Goal: Transaction & Acquisition: Obtain resource

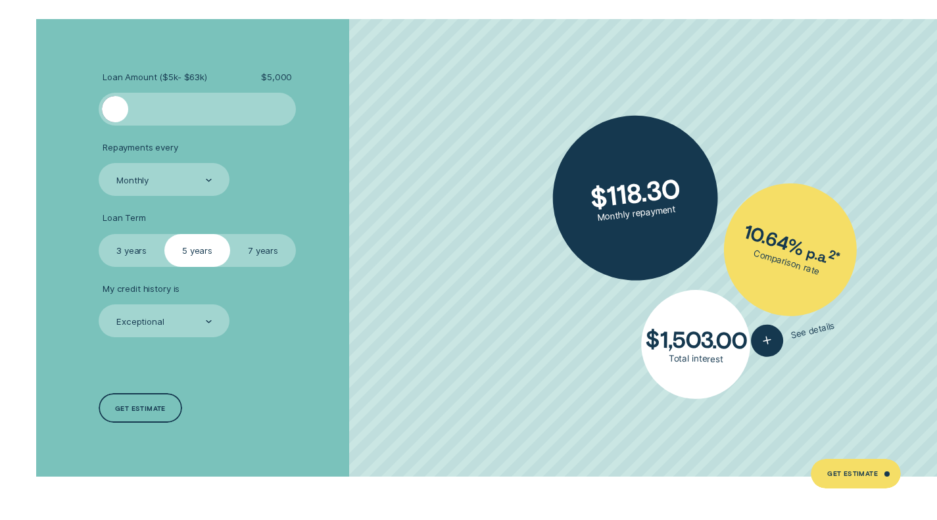
scroll to position [2369, 0]
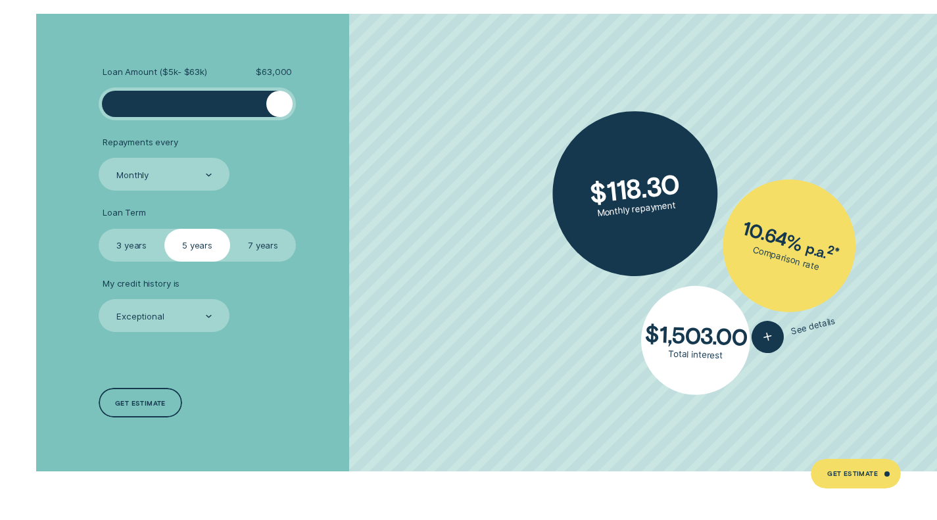
drag, startPoint x: 114, startPoint y: 98, endPoint x: 300, endPoint y: 121, distance: 187.5
click at [300, 121] on ul "Loan Amount ( $5k - $63k ) $ 63,000 Repayments every Monthly Loan Term Select L…" at bounding box center [250, 199] width 302 height 266
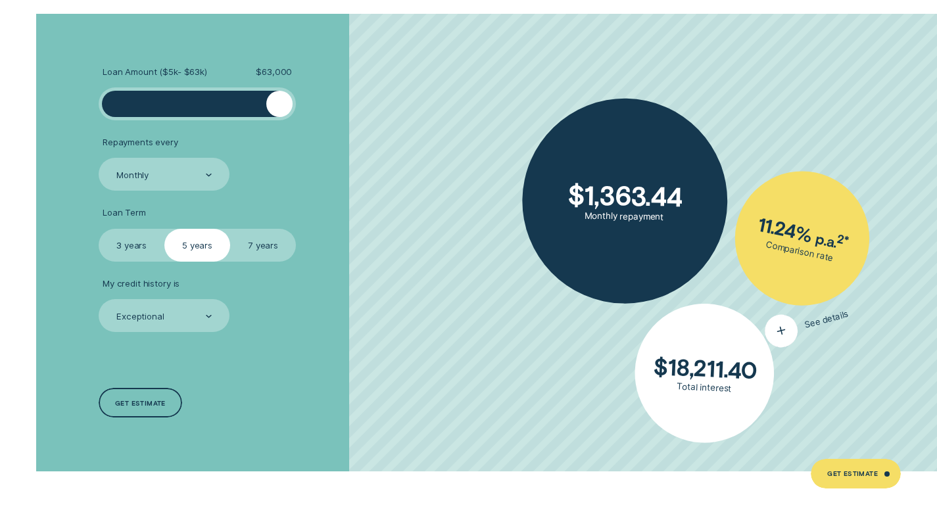
click at [802, 343] on div "$ 1,363.44 Monthly repayment 11.24 % p.a. 2 * Comparison rate $ 18,211.40 Total…" at bounding box center [643, 243] width 588 height 458
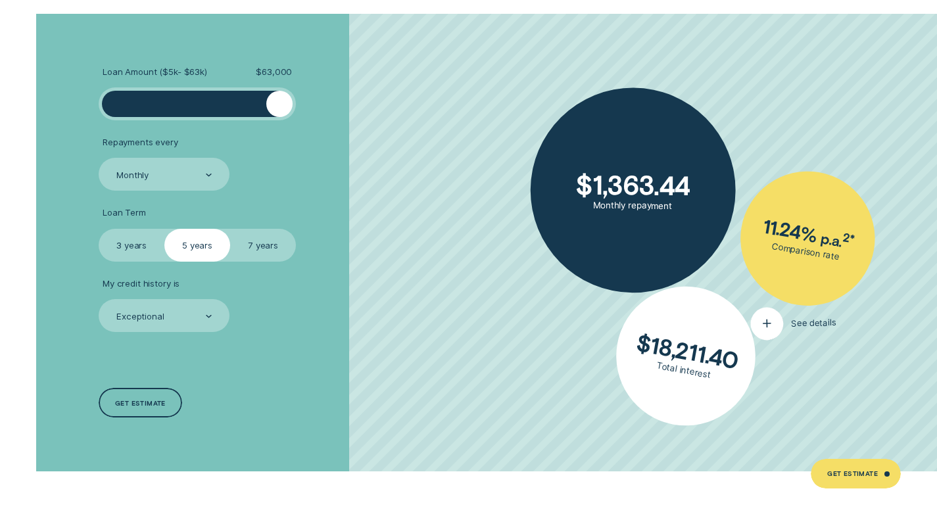
click at [765, 321] on icon "button" at bounding box center [766, 324] width 17 height 20
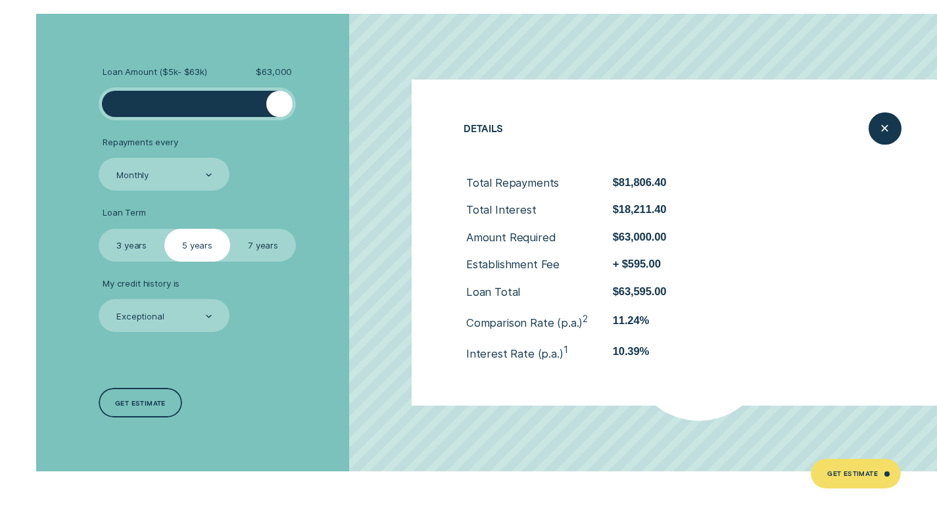
click at [140, 238] on label "3 years" at bounding box center [132, 245] width 66 height 33
click at [99, 229] on input "3 years" at bounding box center [99, 229] width 0 height 0
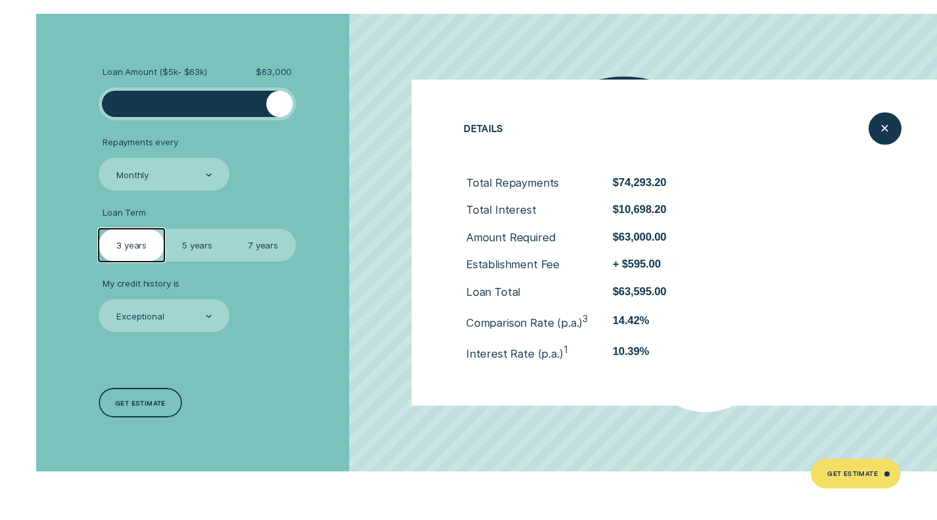
click at [195, 235] on label "5 years" at bounding box center [197, 245] width 66 height 33
click at [164, 229] on input "5 years" at bounding box center [164, 229] width 0 height 0
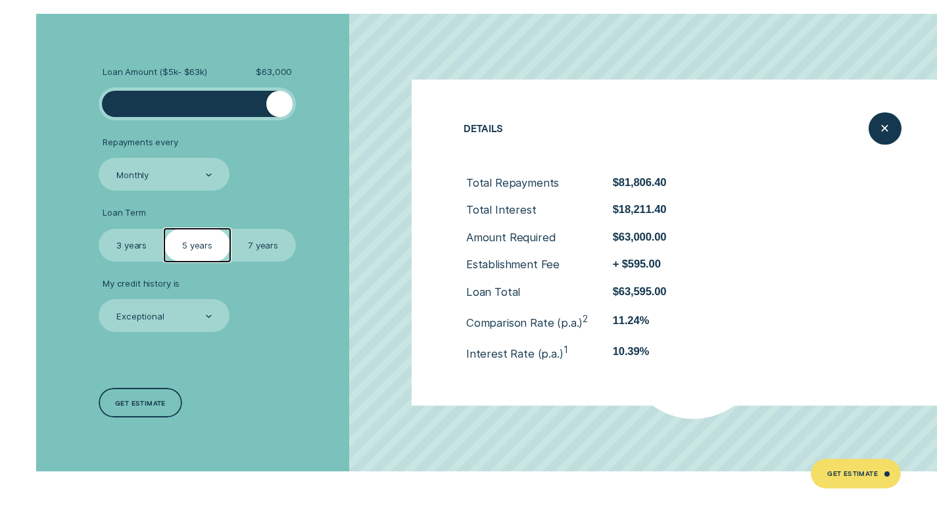
click at [258, 239] on label "7 years" at bounding box center [263, 245] width 66 height 33
click at [230, 229] on input "7 years" at bounding box center [230, 229] width 0 height 0
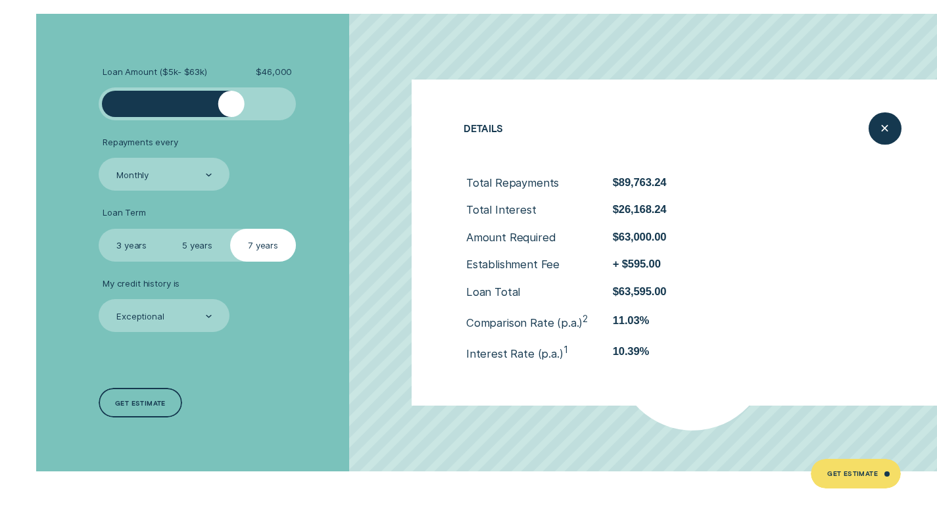
drag, startPoint x: 285, startPoint y: 109, endPoint x: 222, endPoint y: 111, distance: 63.8
click at [222, 111] on div at bounding box center [231, 104] width 26 height 26
drag, startPoint x: 222, startPoint y: 114, endPoint x: 172, endPoint y: 113, distance: 49.3
click at [172, 113] on div at bounding box center [175, 104] width 26 height 26
drag, startPoint x: 177, startPoint y: 118, endPoint x: 131, endPoint y: 113, distance: 46.3
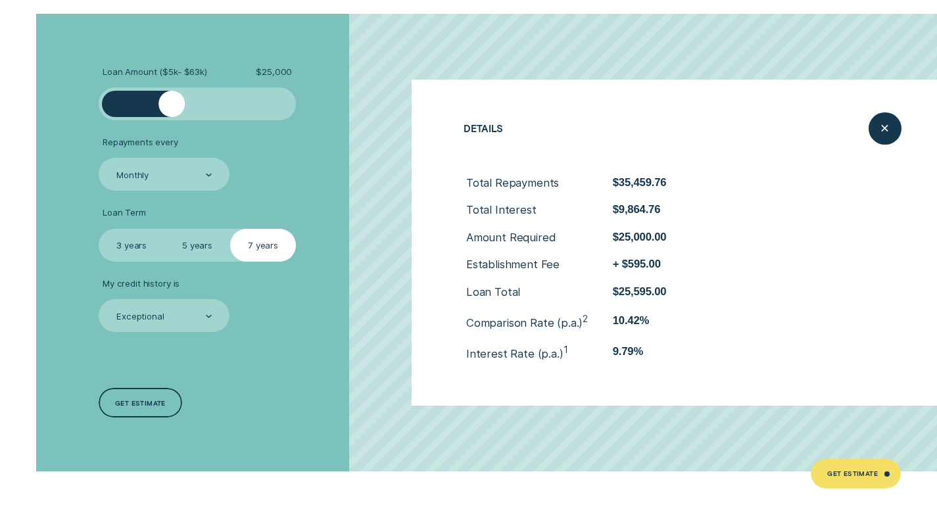
click at [131, 113] on div at bounding box center [197, 103] width 197 height 33
drag, startPoint x: 168, startPoint y: 110, endPoint x: 141, endPoint y: 109, distance: 27.0
click at [141, 109] on div at bounding box center [146, 104] width 26 height 26
drag, startPoint x: 141, startPoint y: 109, endPoint x: 118, endPoint y: 108, distance: 22.4
click at [118, 108] on div at bounding box center [118, 104] width 26 height 26
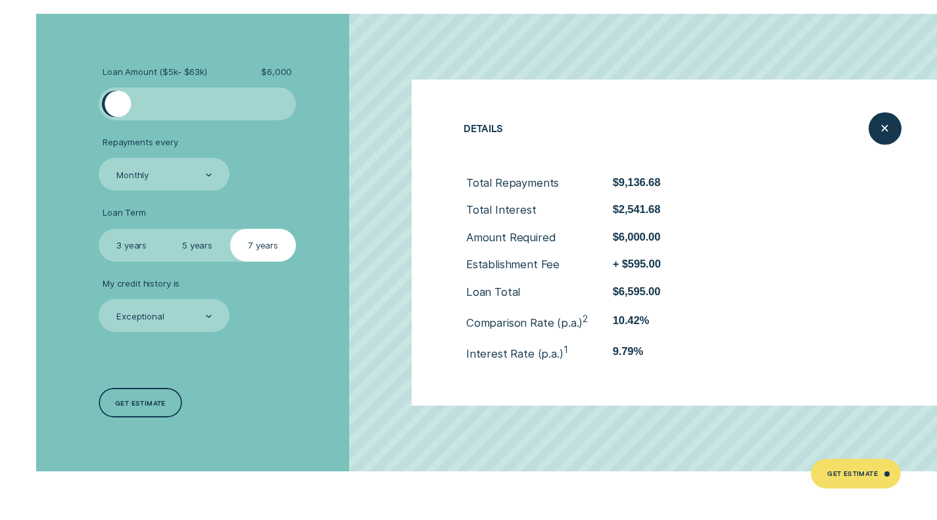
drag, startPoint x: 118, startPoint y: 108, endPoint x: 152, endPoint y: 107, distance: 33.6
click at [131, 107] on div at bounding box center [118, 104] width 26 height 26
click at [195, 245] on label "5 years" at bounding box center [197, 245] width 66 height 33
click at [164, 229] on input "5 years" at bounding box center [164, 229] width 0 height 0
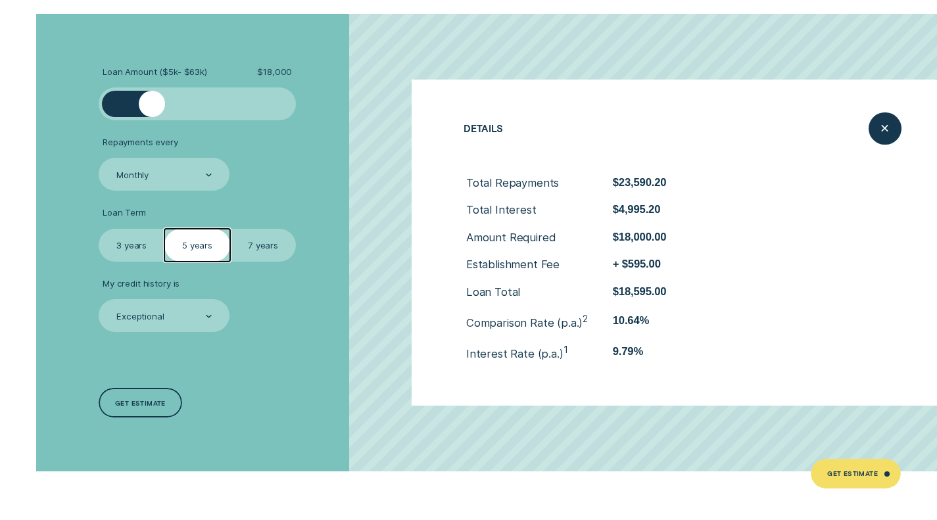
click at [153, 241] on label "3 years" at bounding box center [132, 245] width 66 height 33
click at [99, 229] on input "3 years" at bounding box center [99, 229] width 0 height 0
click at [193, 239] on label "5 years" at bounding box center [197, 245] width 66 height 33
click at [164, 229] on input "5 years" at bounding box center [164, 229] width 0 height 0
click at [185, 182] on div "Monthly" at bounding box center [164, 174] width 131 height 33
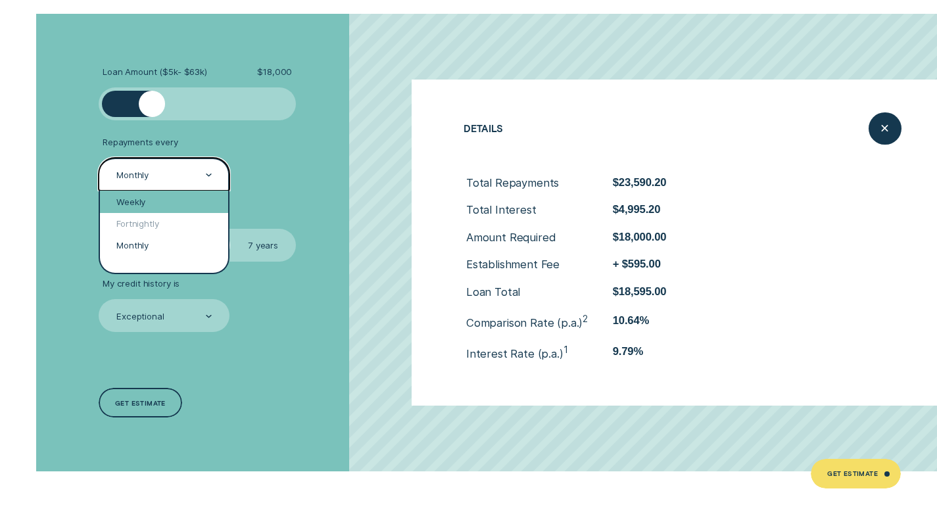
click at [178, 208] on div "Weekly" at bounding box center [164, 202] width 128 height 22
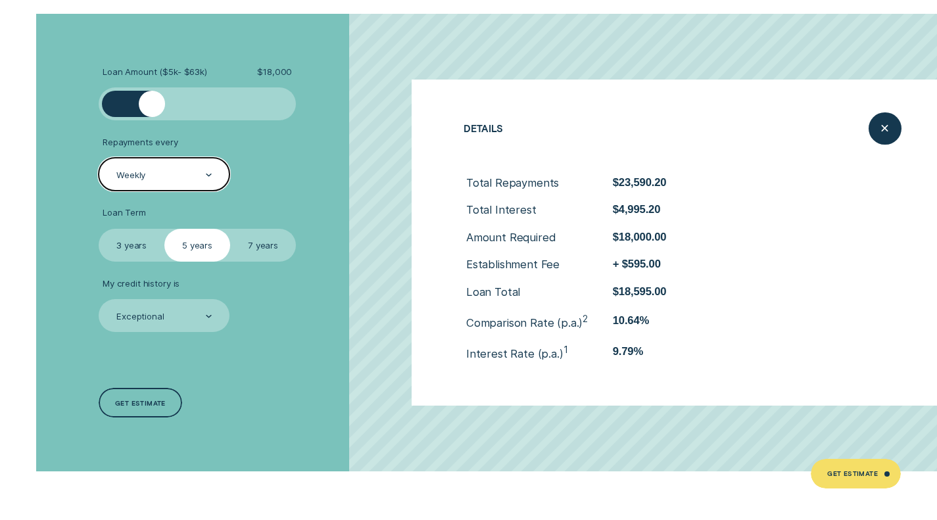
click at [191, 174] on div "Weekly" at bounding box center [163, 175] width 97 height 12
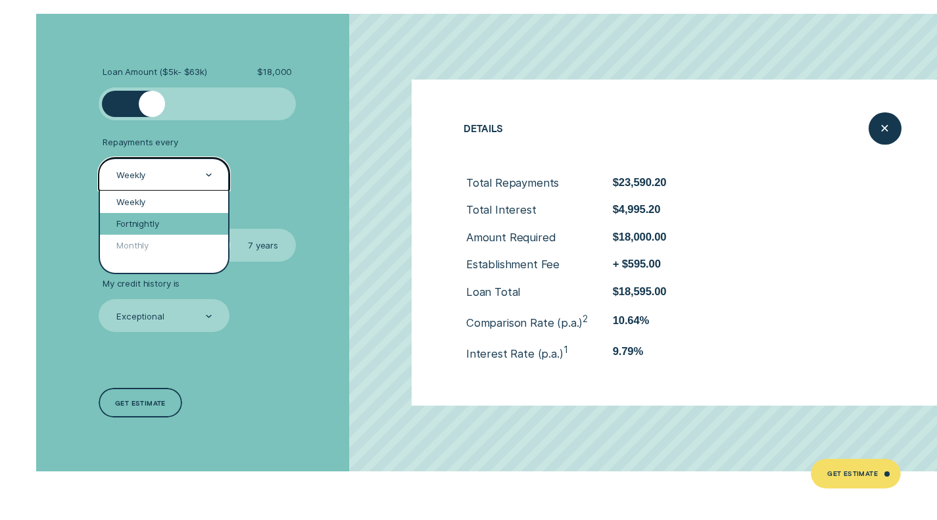
click at [173, 225] on div "Fortnightly" at bounding box center [164, 224] width 128 height 22
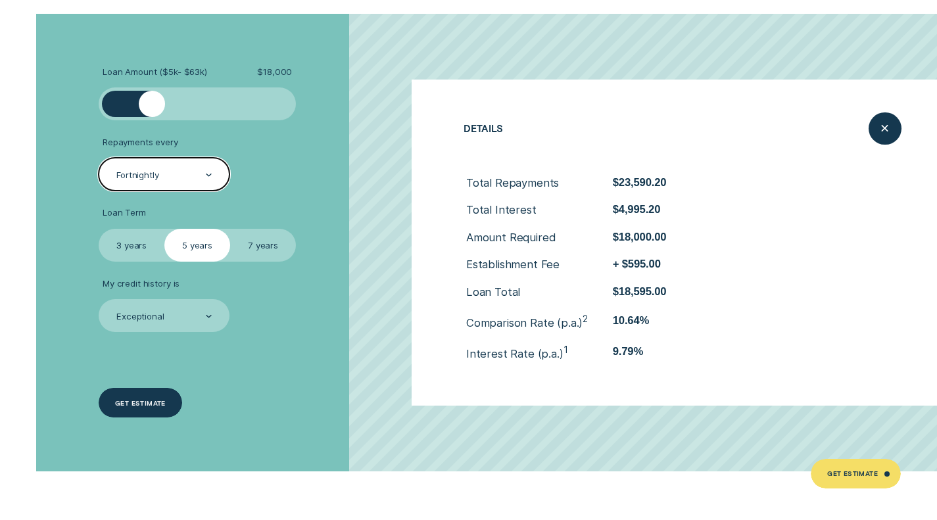
click at [136, 407] on div "Get estimate" at bounding box center [140, 403] width 83 height 30
